Goal: Information Seeking & Learning: Learn about a topic

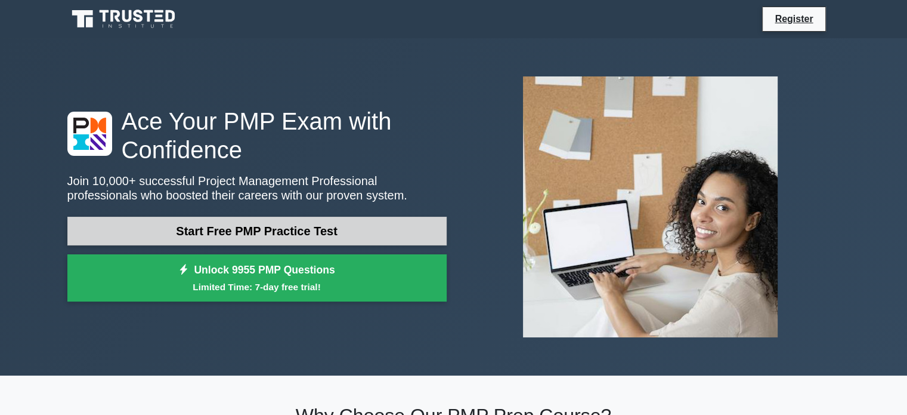
click at [275, 231] on link "Start Free PMP Practice Test" at bounding box center [256, 231] width 379 height 29
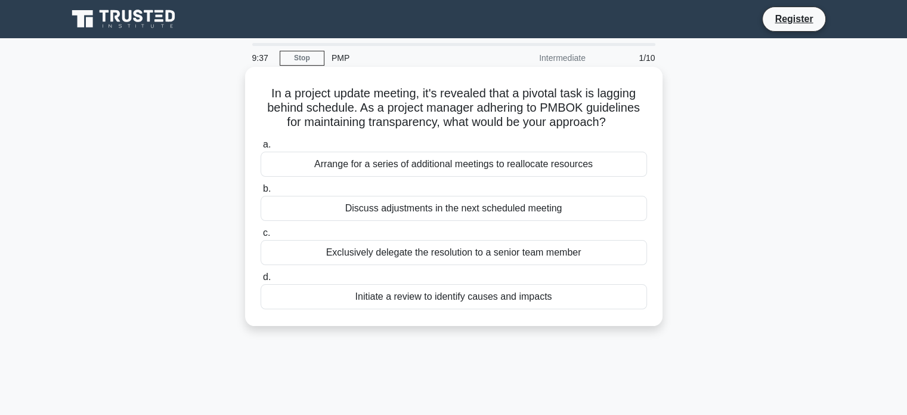
click at [436, 299] on div "Initiate a review to identify causes and impacts" at bounding box center [454, 296] width 387 height 25
click at [261, 281] on input "d. Initiate a review to identify causes and impacts" at bounding box center [261, 277] width 0 height 8
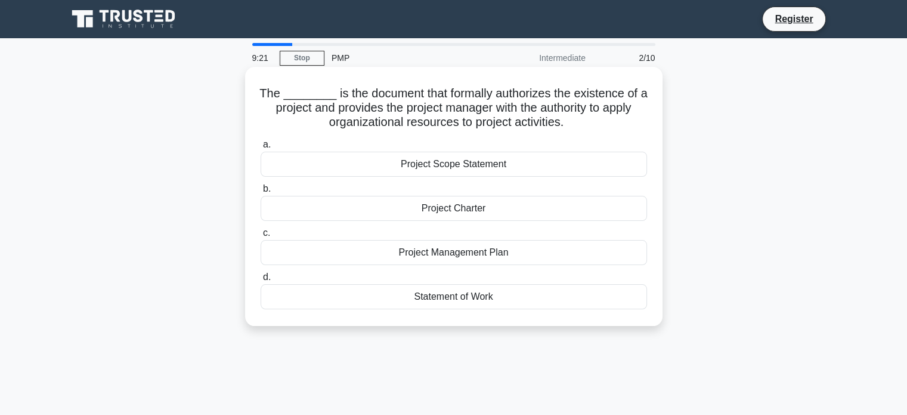
click at [432, 219] on div "Project Charter" at bounding box center [454, 208] width 387 height 25
click at [261, 193] on input "b. Project Charter" at bounding box center [261, 189] width 0 height 8
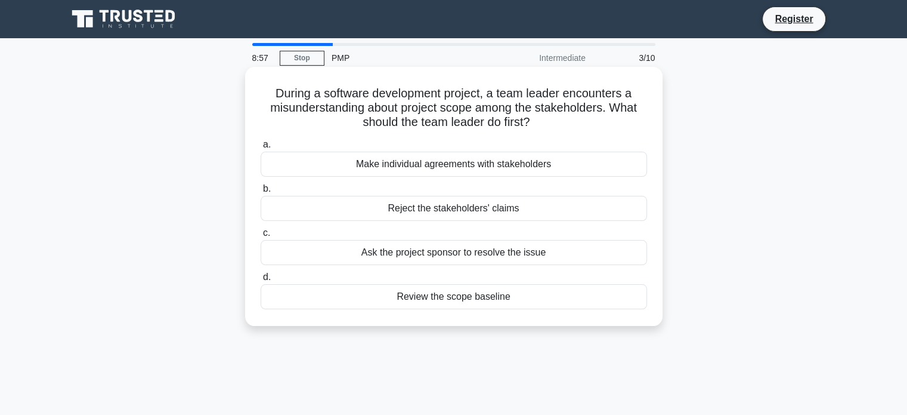
click at [433, 295] on div "Review the scope baseline" at bounding box center [454, 296] width 387 height 25
click at [261, 281] on input "d. Review the scope baseline" at bounding box center [261, 277] width 0 height 8
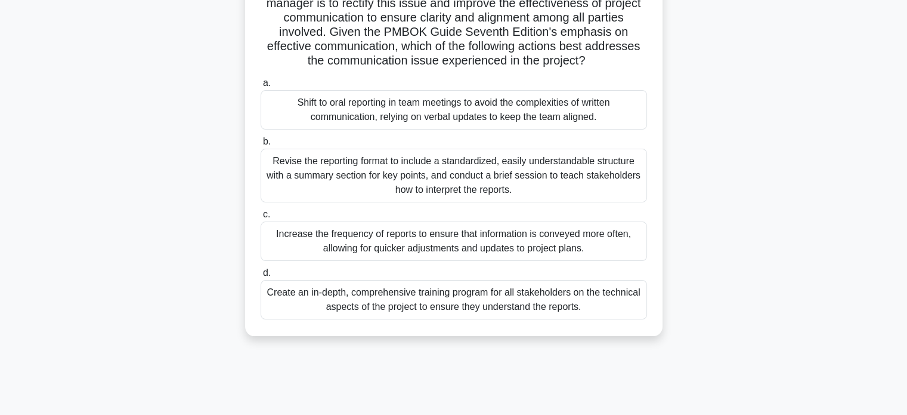
scroll to position [205, 0]
click at [389, 319] on div "Create an in-depth, comprehensive training program for all stakeholders on the …" at bounding box center [454, 298] width 387 height 39
click at [261, 276] on input "d. Create an in-depth, comprehensive training program for all stakeholders on t…" at bounding box center [261, 272] width 0 height 8
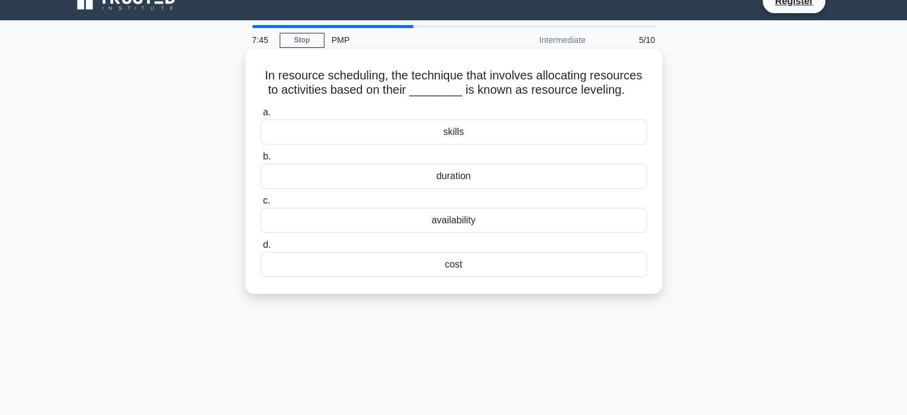
scroll to position [0, 0]
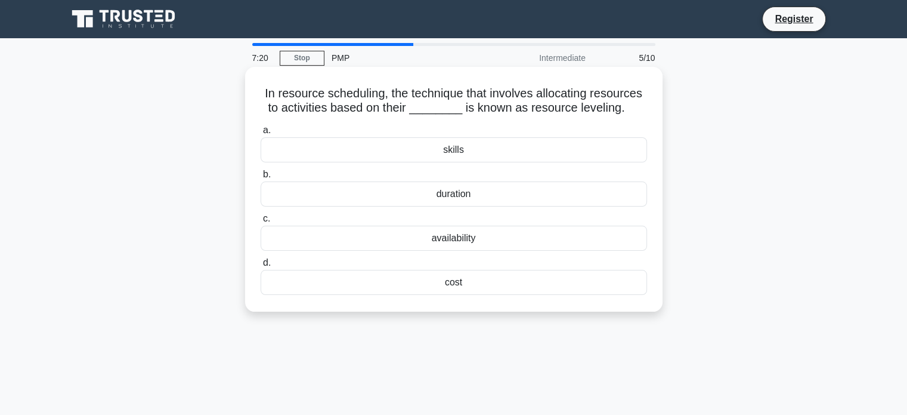
click at [452, 155] on div "skills" at bounding box center [454, 149] width 387 height 25
click at [261, 134] on input "a. skills" at bounding box center [261, 130] width 0 height 8
